Goal: Information Seeking & Learning: Learn about a topic

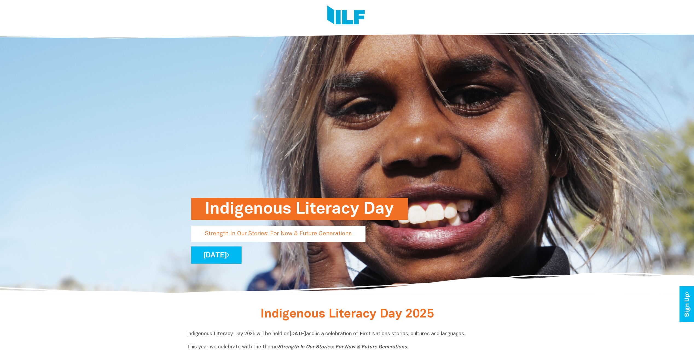
click at [281, 210] on h1 "Indigenous Literacy Day" at bounding box center [299, 209] width 189 height 22
click at [227, 251] on link "[DATE]" at bounding box center [216, 255] width 50 height 17
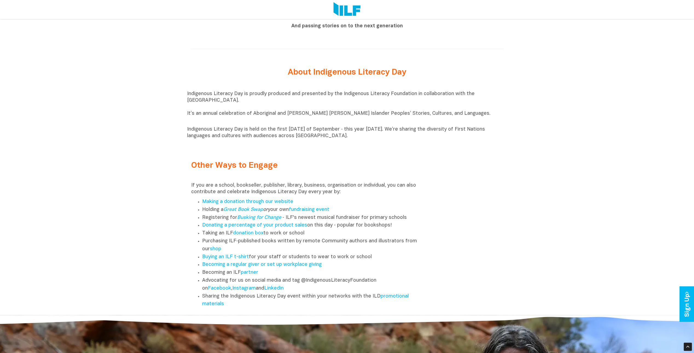
scroll to position [656, 0]
